Goal: Task Accomplishment & Management: Use online tool/utility

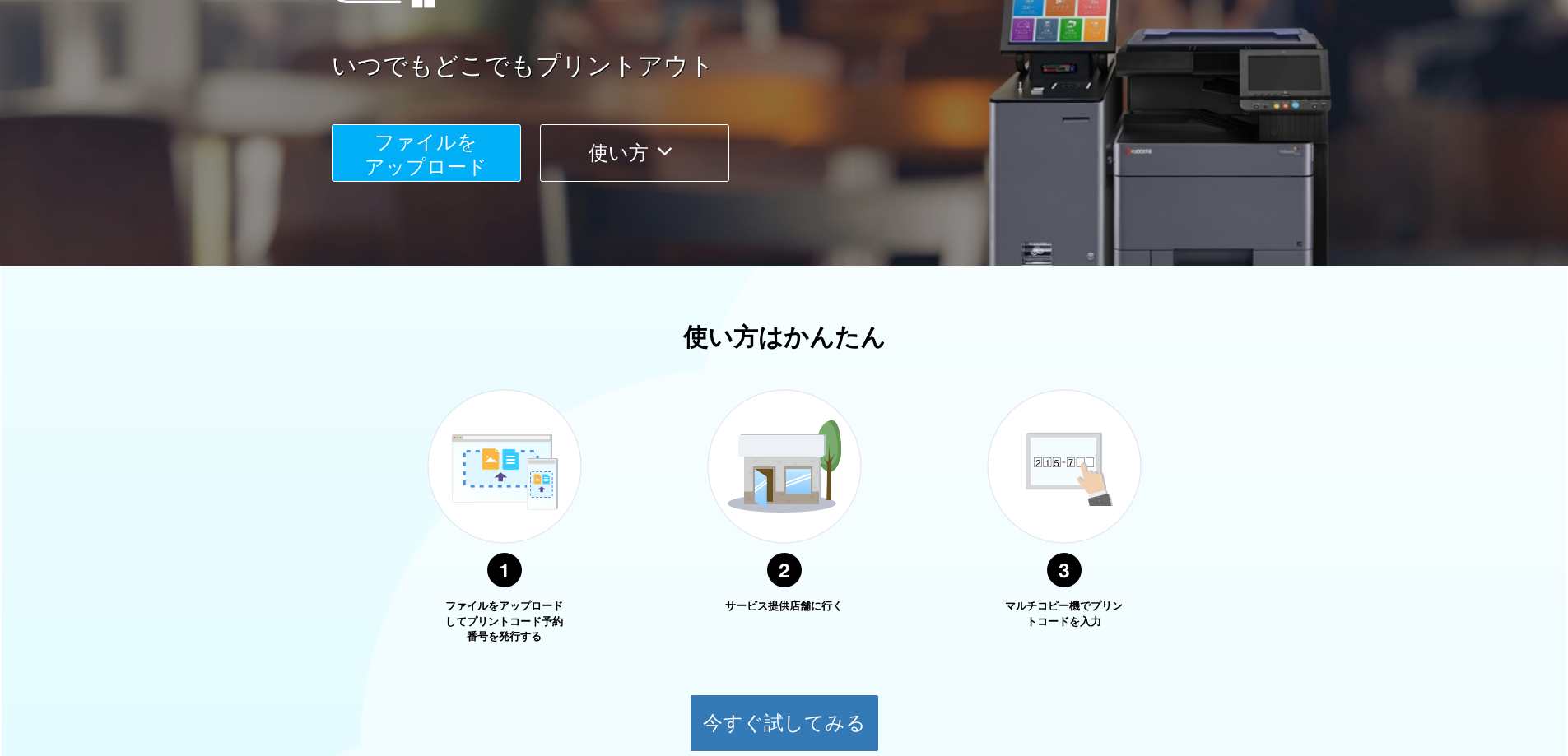
scroll to position [247, 0]
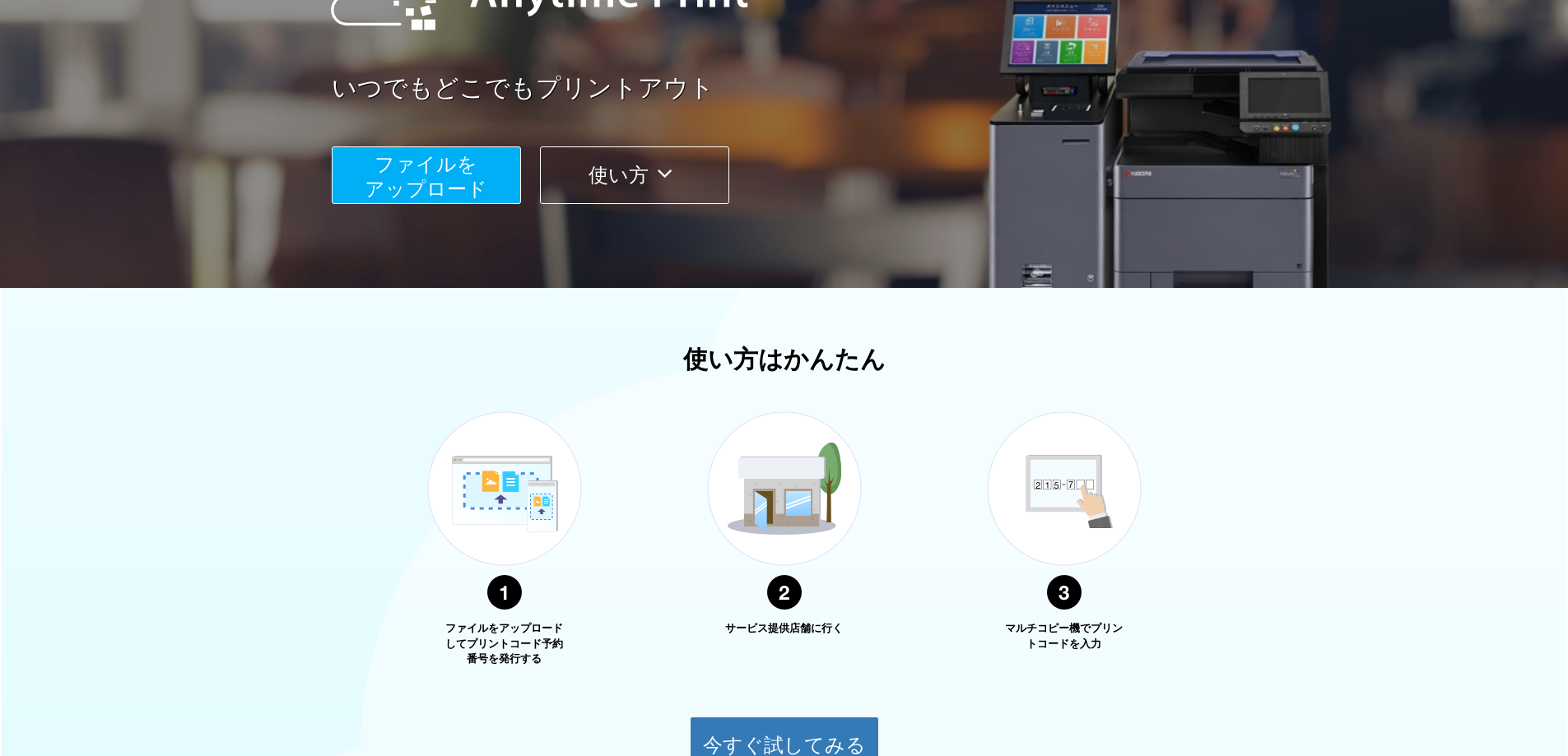
click at [421, 176] on span "ファイルを ​​アップロード" at bounding box center [426, 177] width 123 height 47
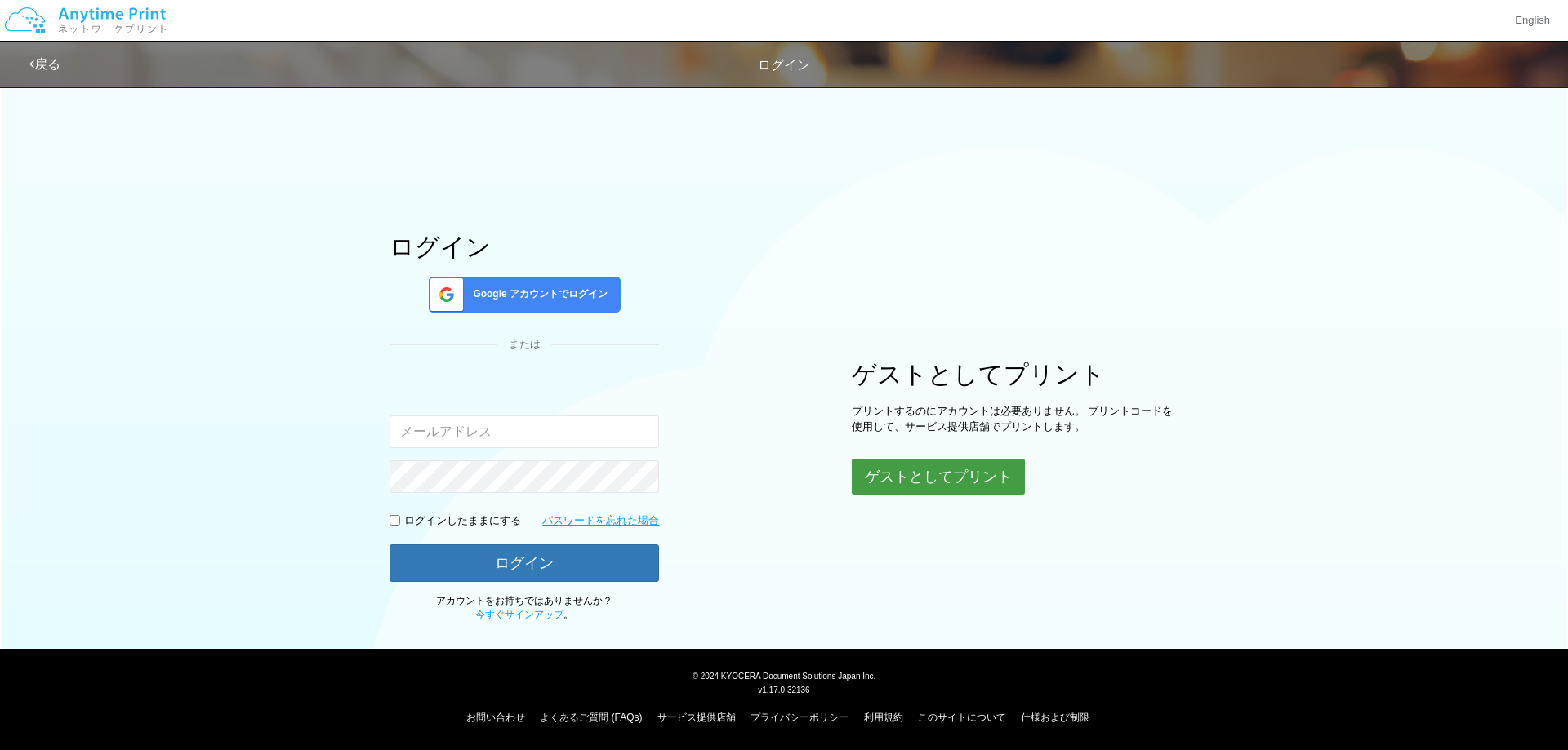
click at [950, 471] on button "ゲストとしてプリント" at bounding box center [938, 477] width 173 height 36
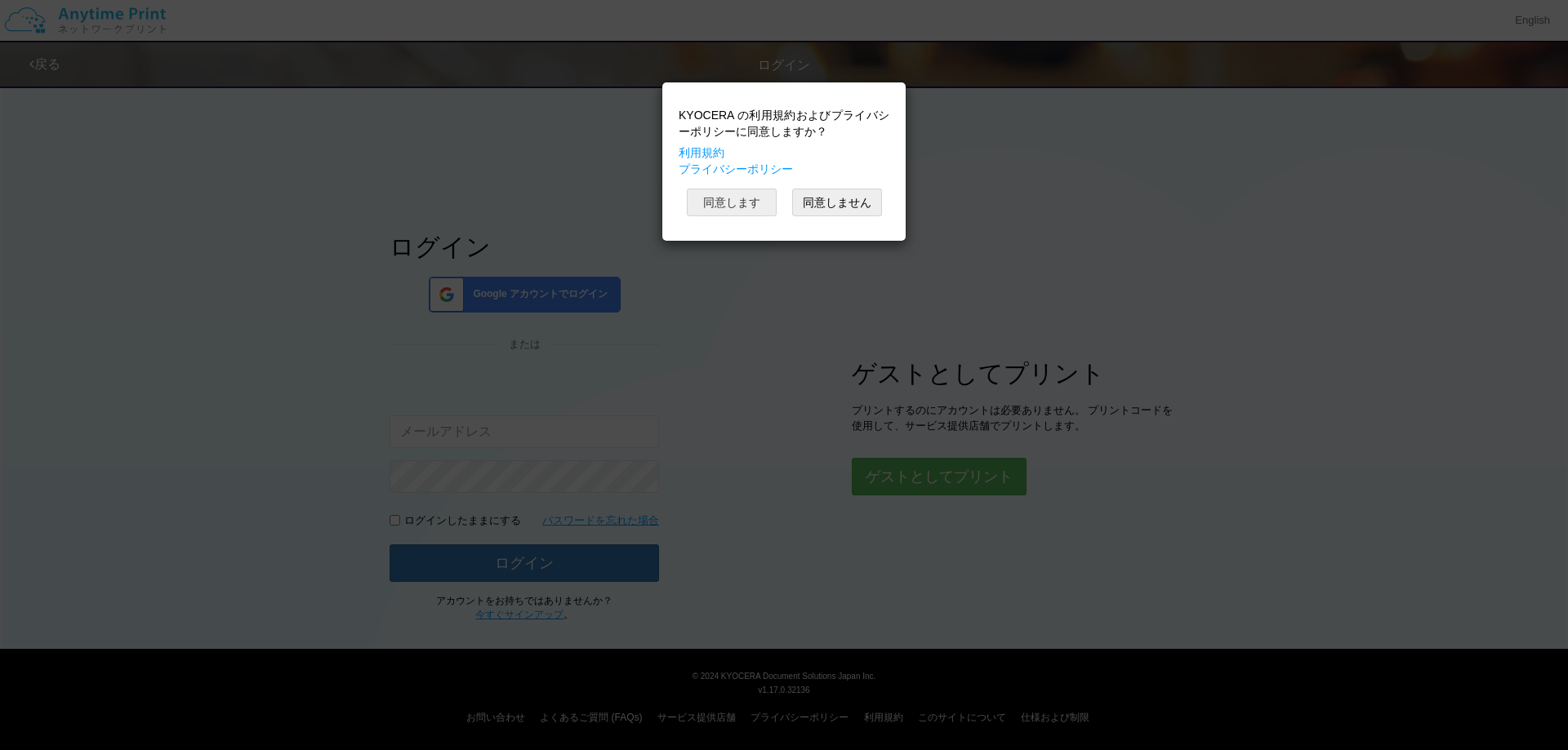
click at [736, 204] on button "同意します" at bounding box center [732, 202] width 90 height 28
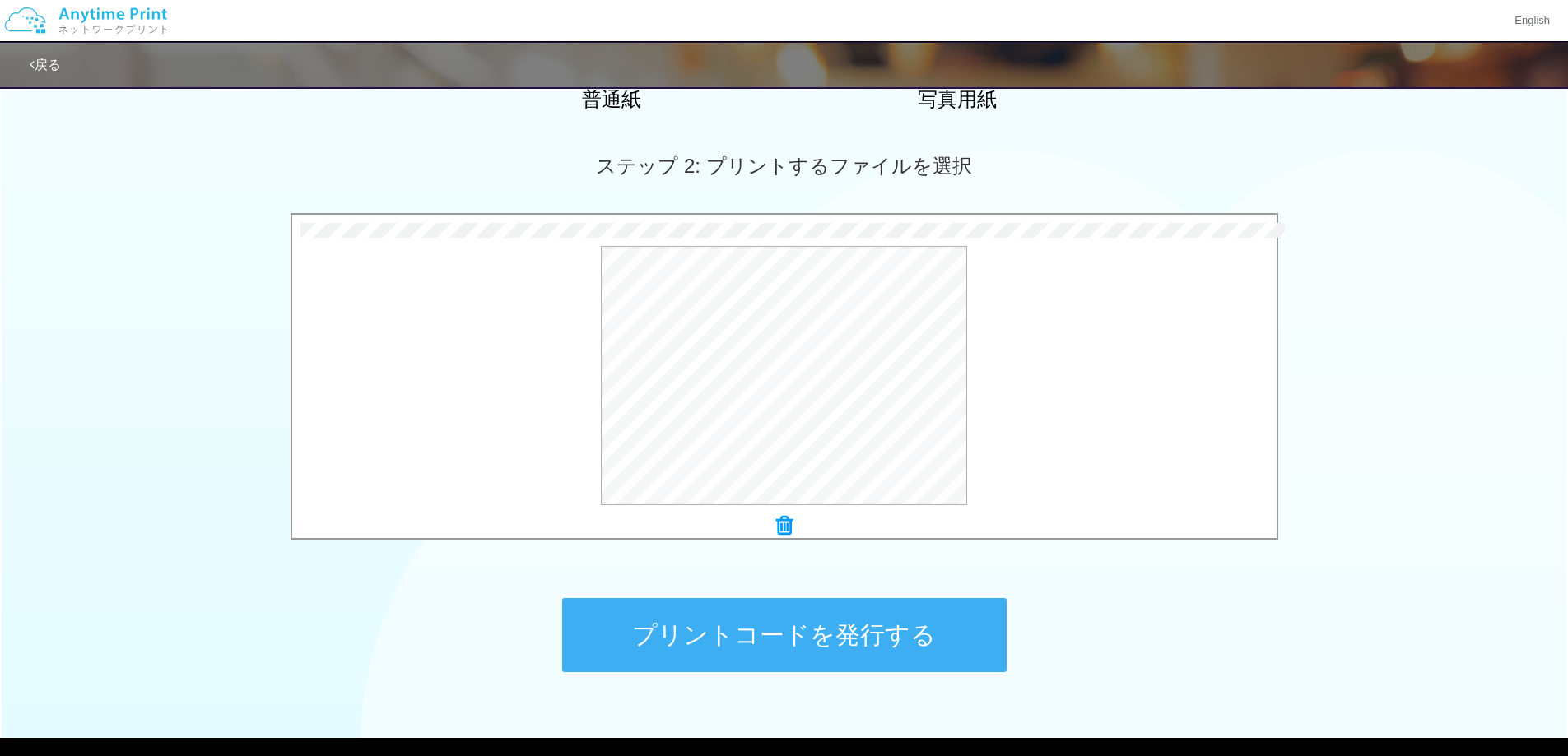
scroll to position [495, 0]
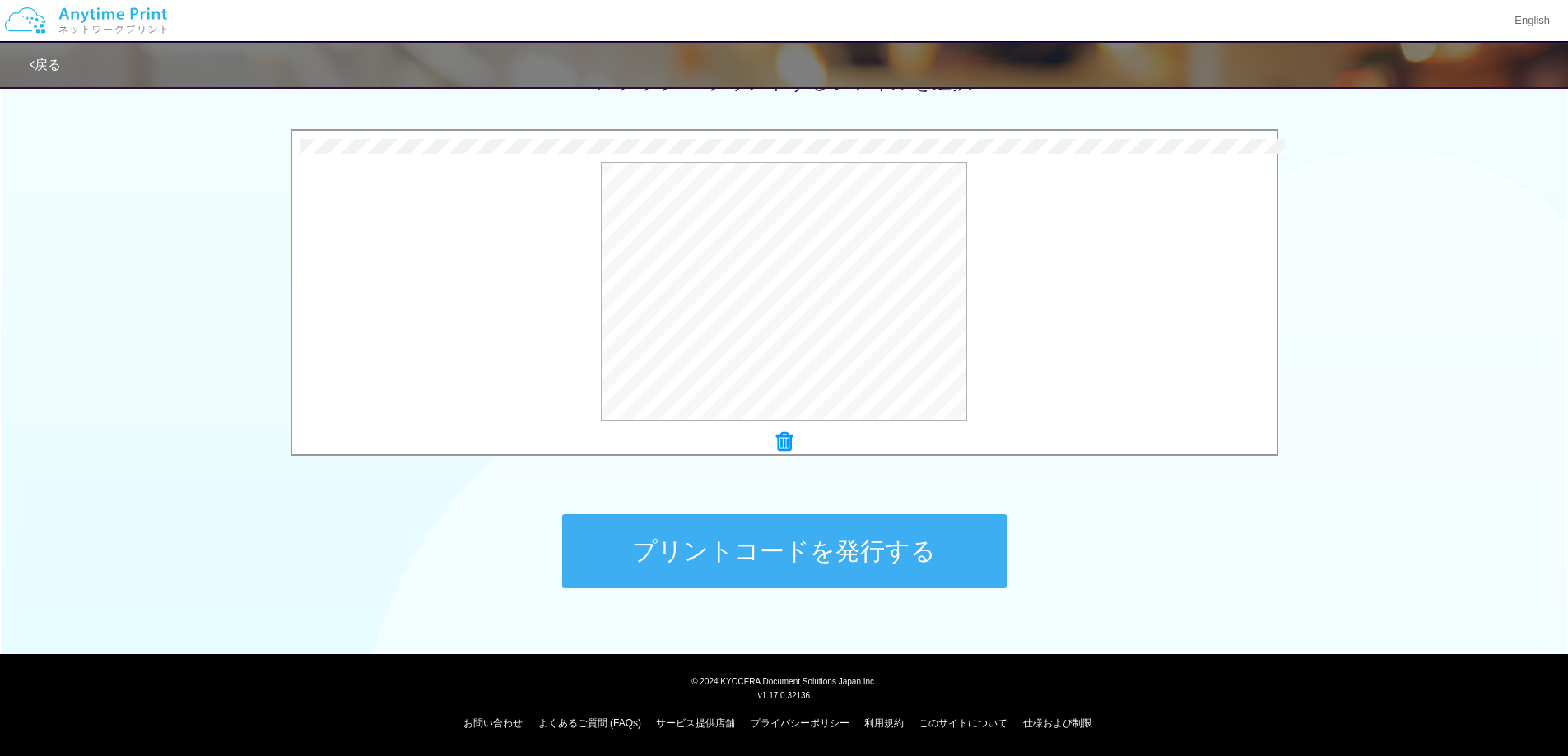
click at [139, 491] on div "ステップ 1: 用紙の種類を選択 普通紙 写真用紙 普通紙 写真用紙 previous next slide 1 of 2 comma.current.act…" at bounding box center [784, 110] width 1568 height 1056
click at [792, 290] on button "プレビュー" at bounding box center [792, 293] width 77 height 26
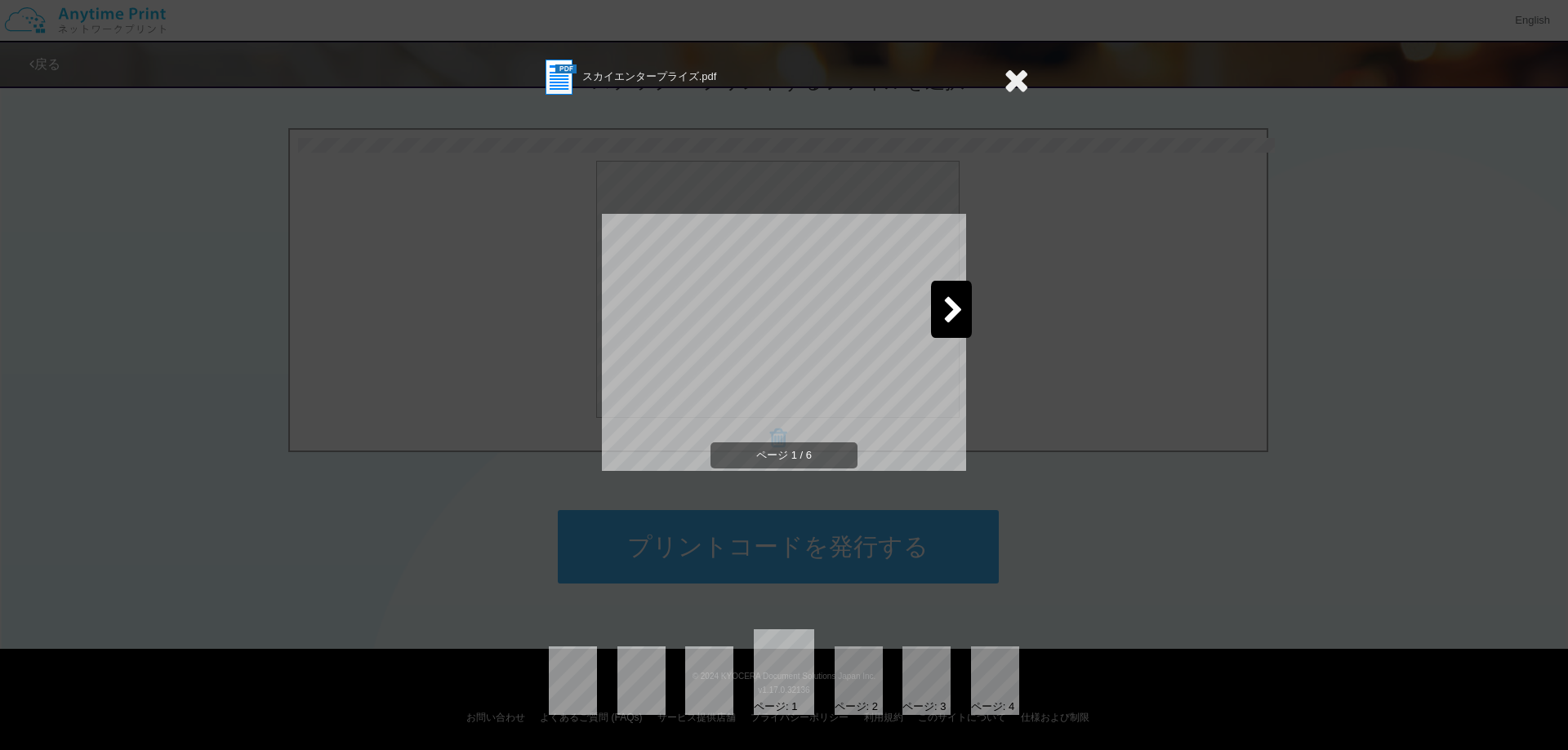
click at [1019, 80] on icon at bounding box center [1017, 80] width 25 height 33
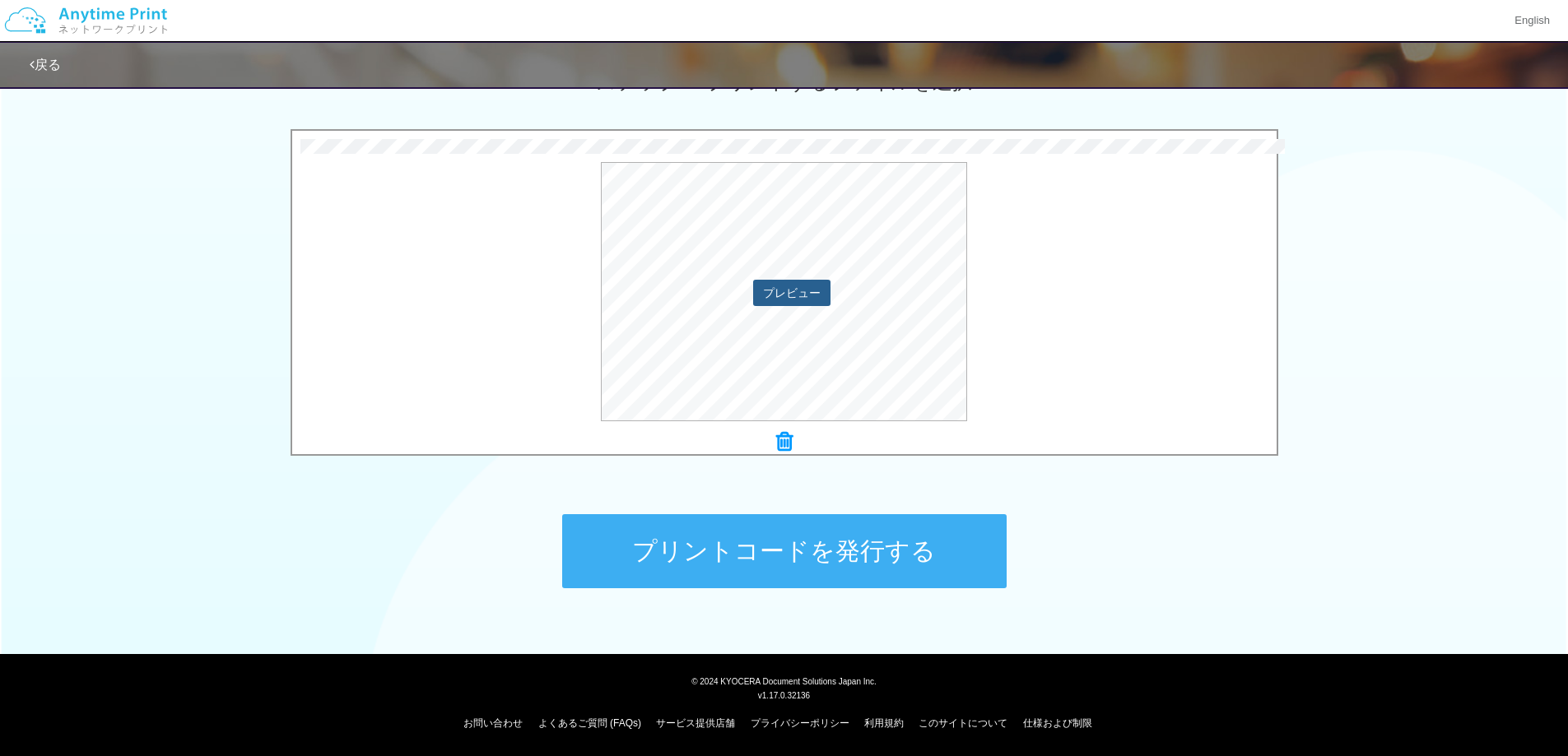
click at [819, 293] on button "プレビュー" at bounding box center [792, 293] width 77 height 26
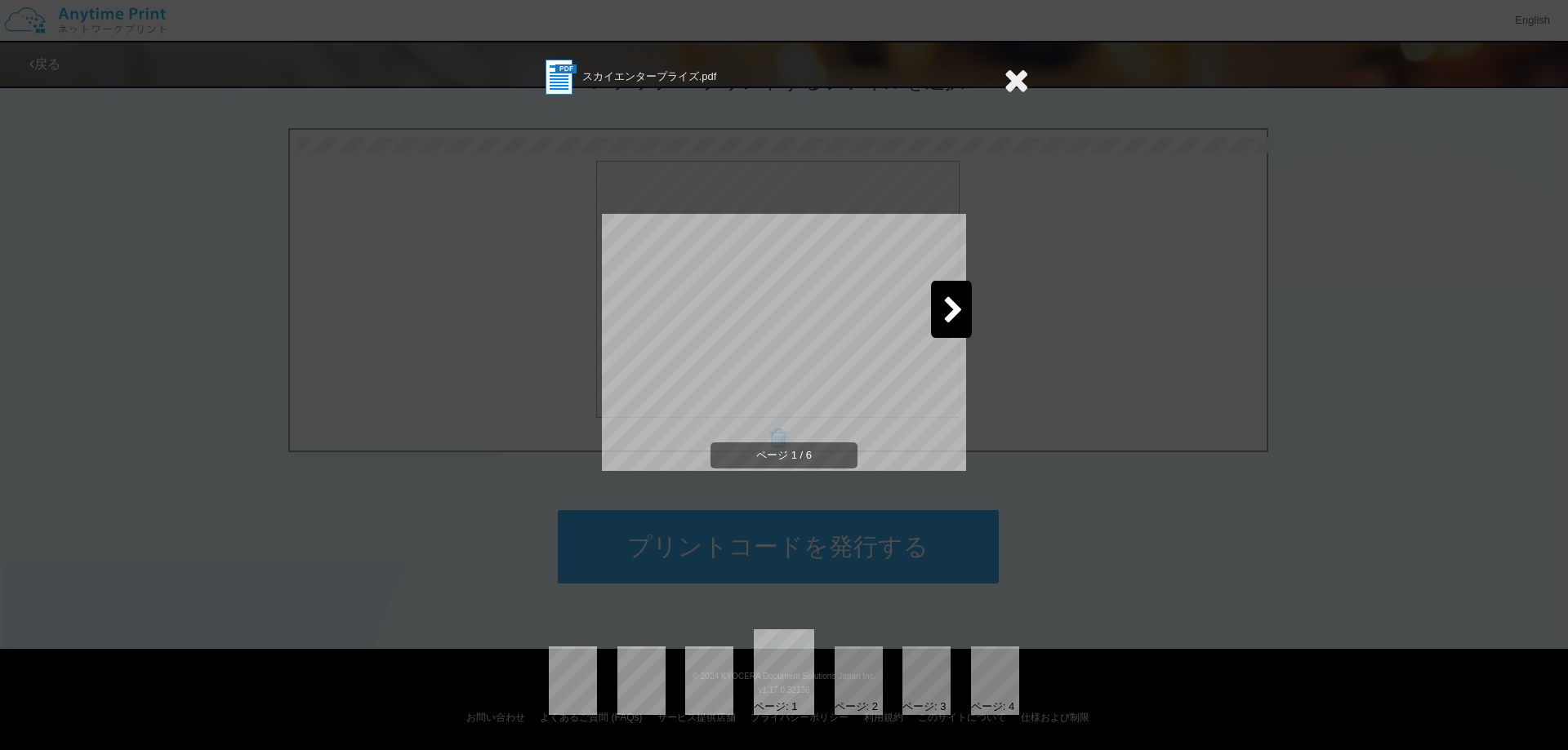
click at [1027, 88] on icon at bounding box center [1017, 80] width 25 height 33
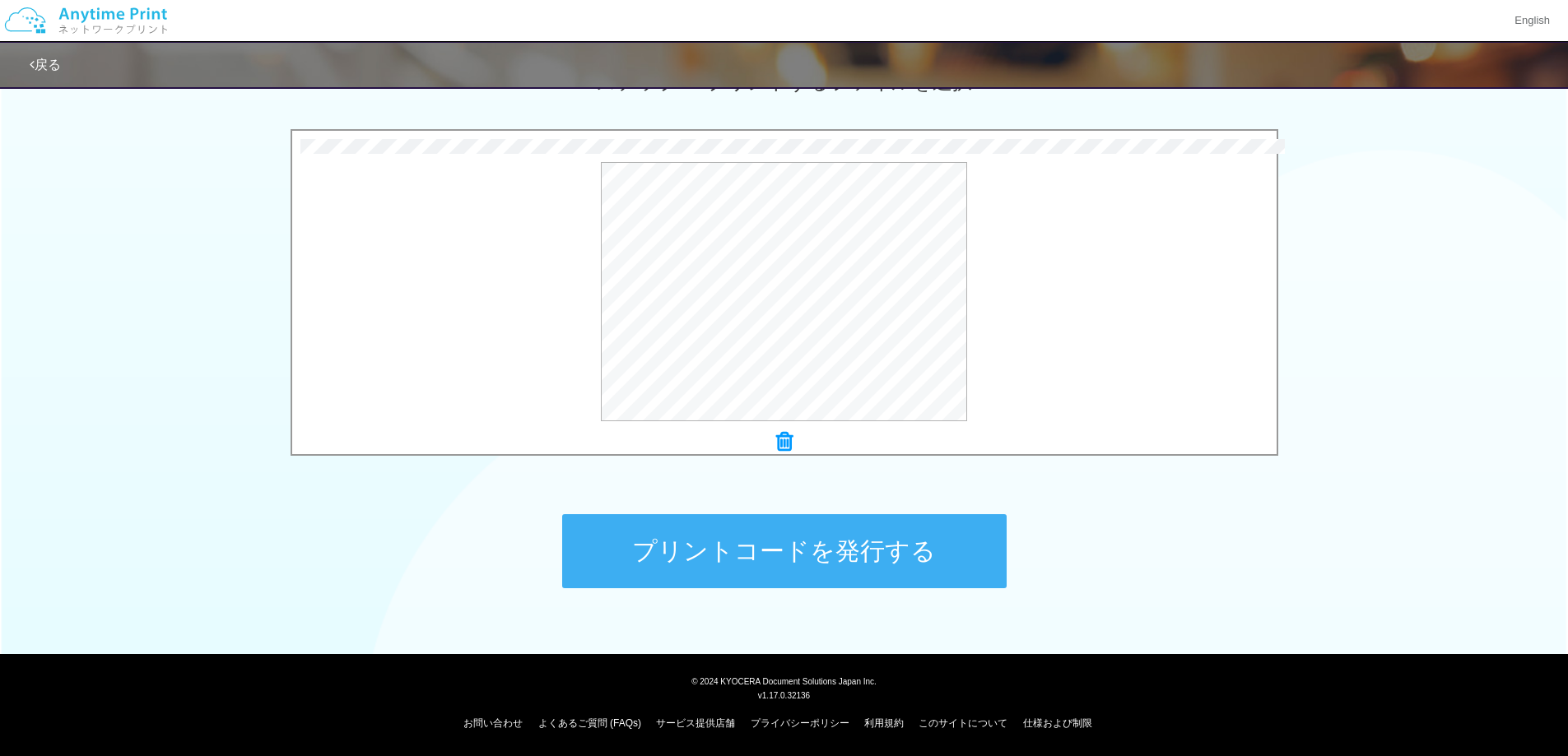
click at [800, 546] on button "プリントコードを発行する" at bounding box center [784, 551] width 444 height 74
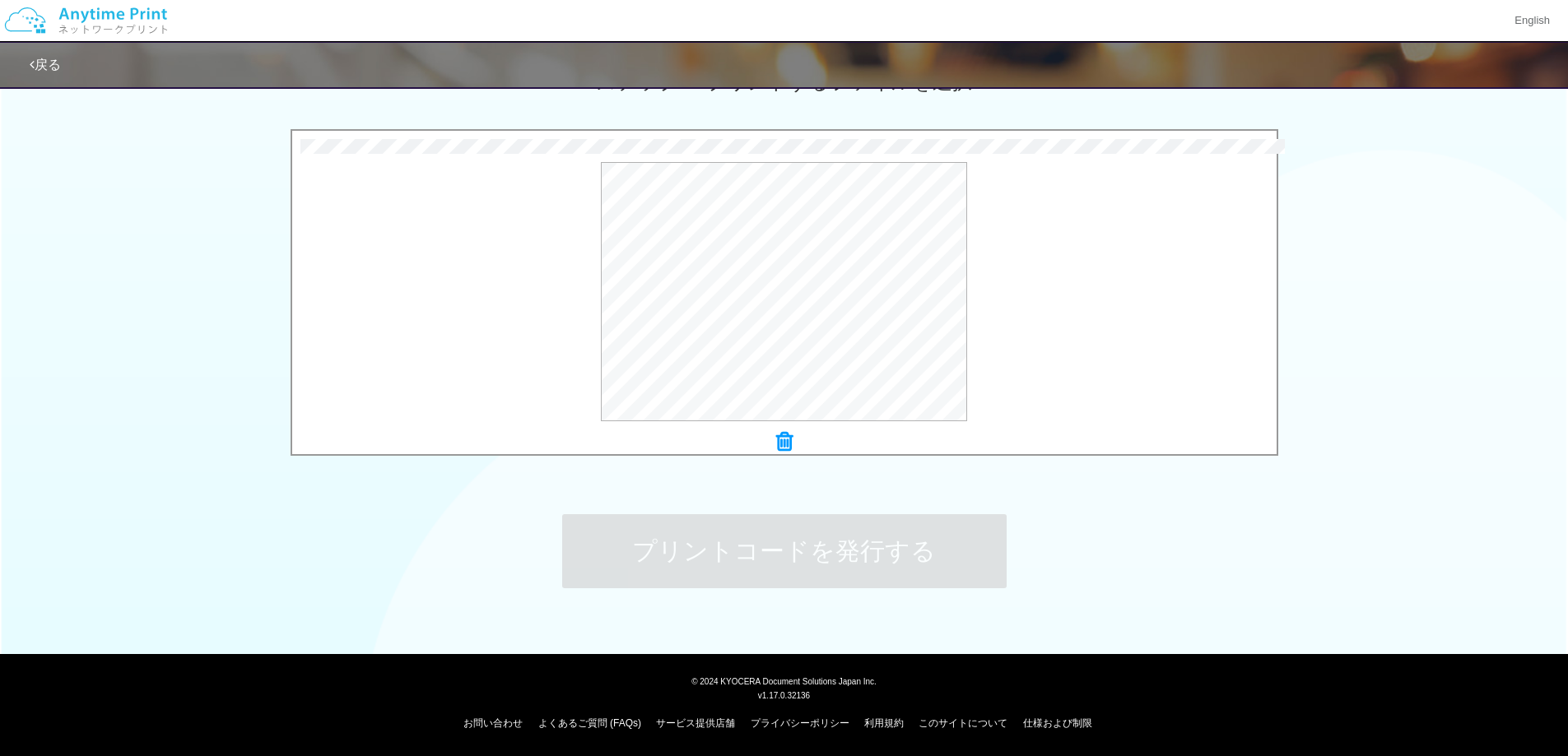
scroll to position [0, 0]
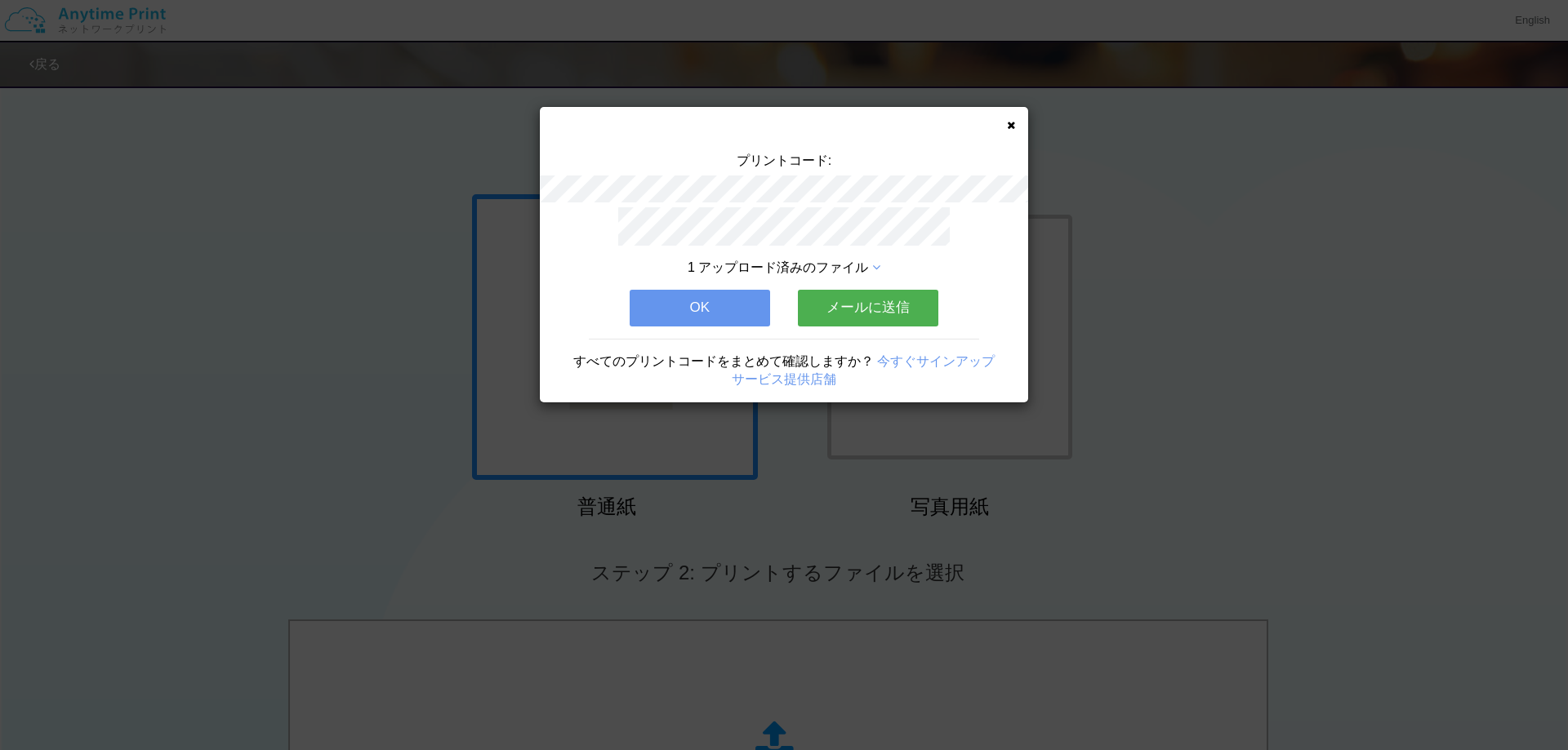
click at [877, 263] on icon at bounding box center [876, 268] width 9 height 13
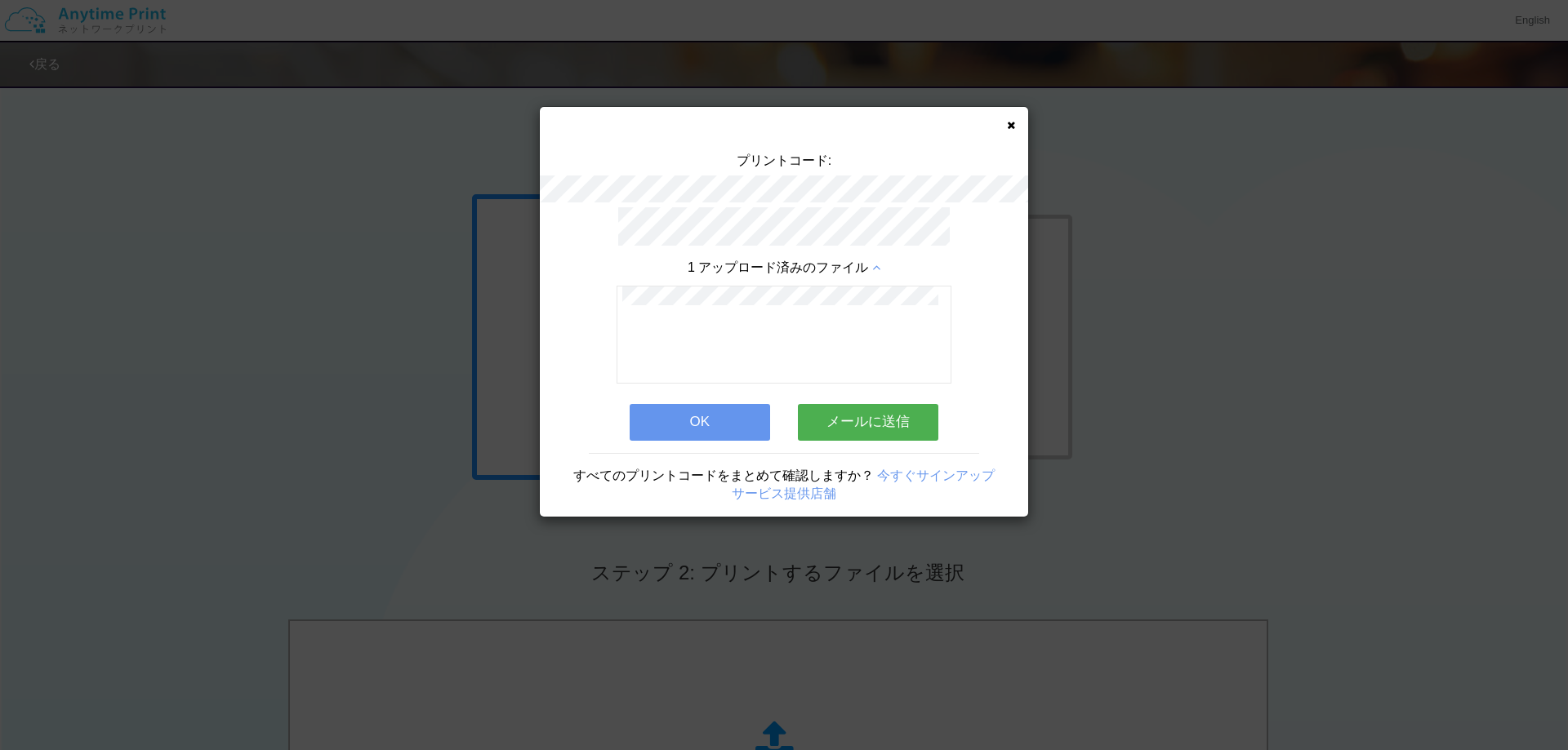
click at [693, 426] on button "OK" at bounding box center [700, 422] width 141 height 36
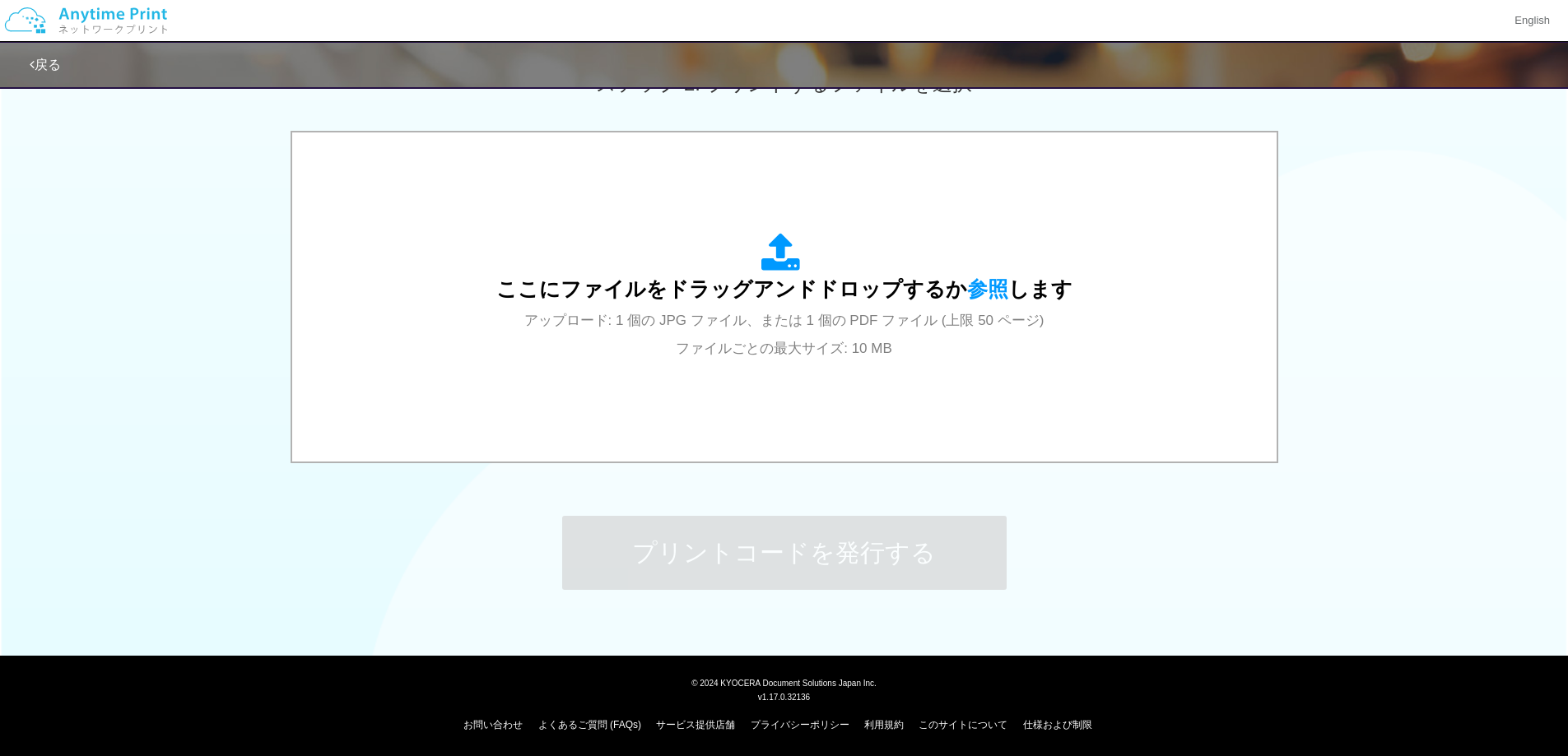
scroll to position [495, 0]
